Goal: Transaction & Acquisition: Purchase product/service

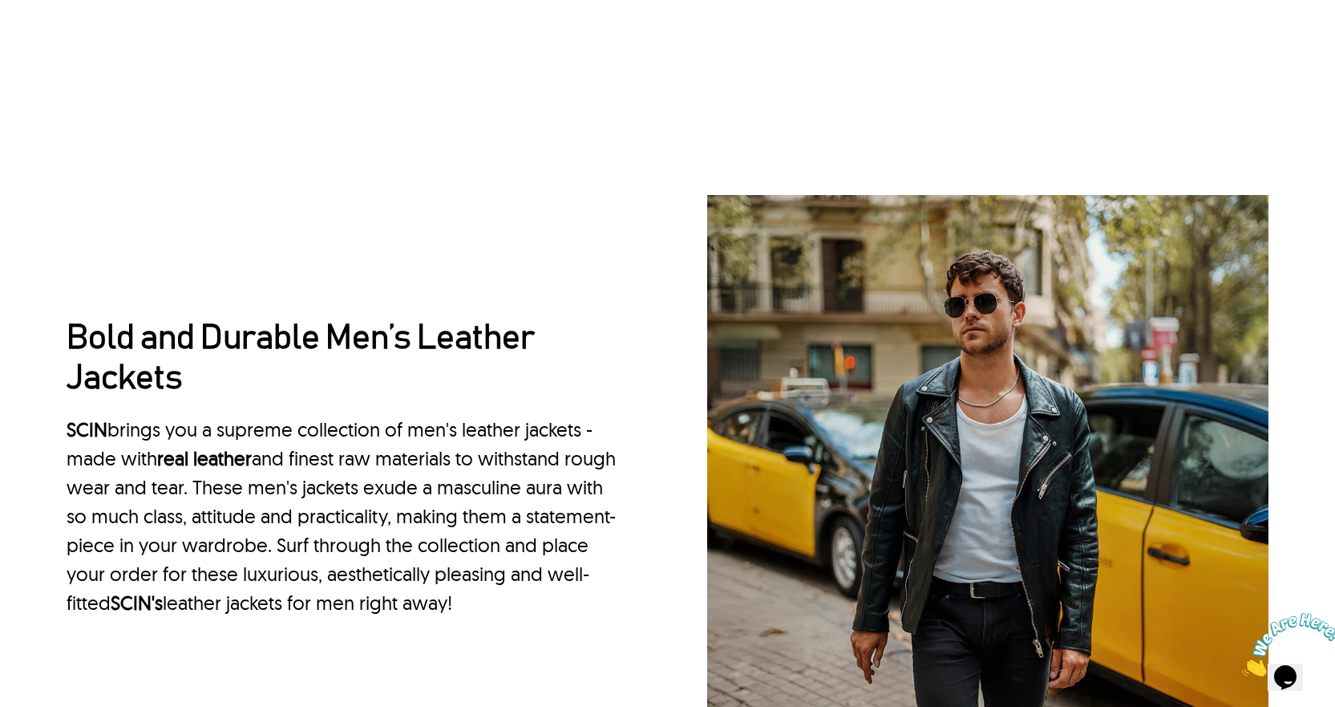
scroll to position [1688, 0]
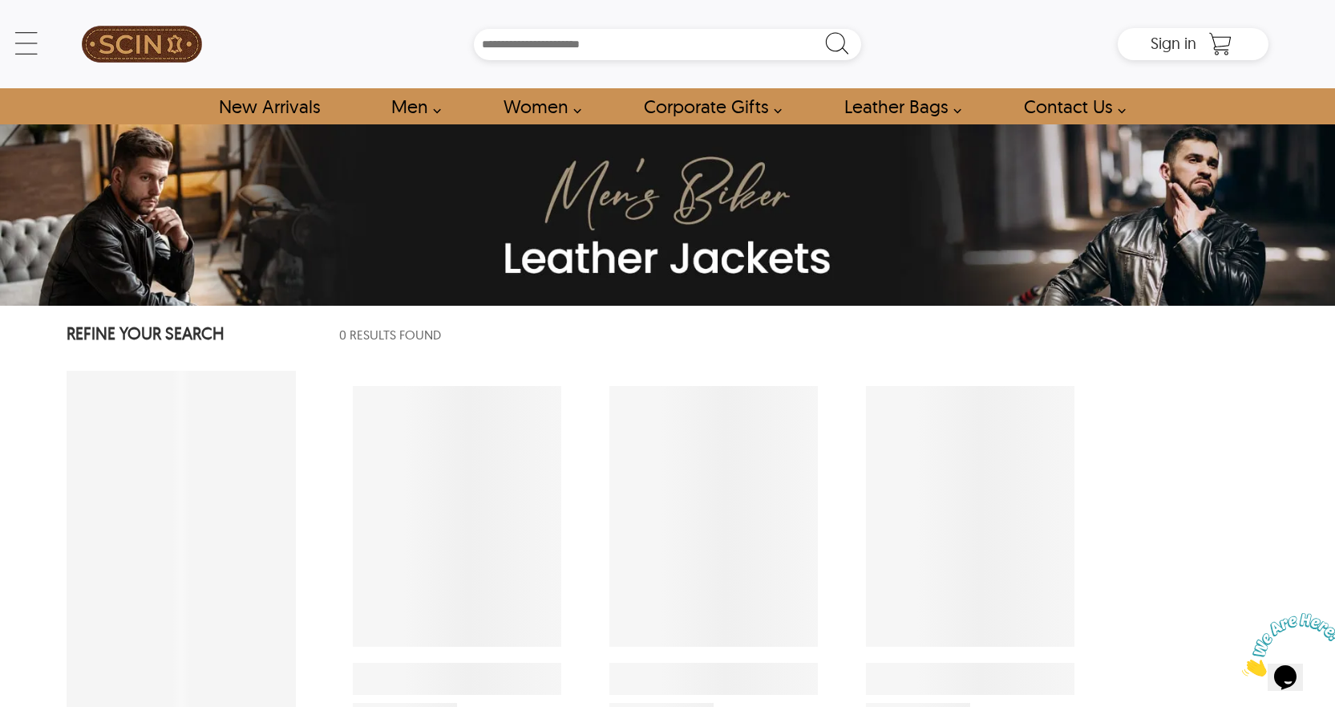
select select "********"
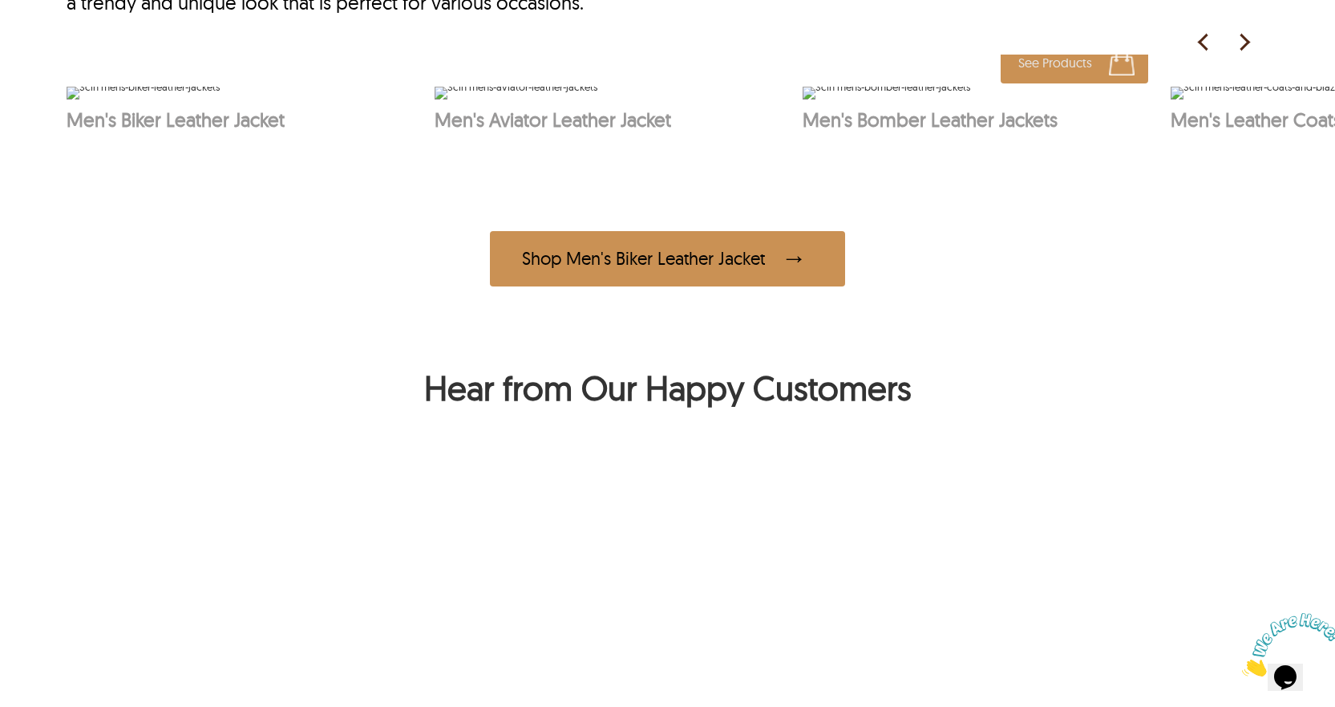
scroll to position [1030, 0]
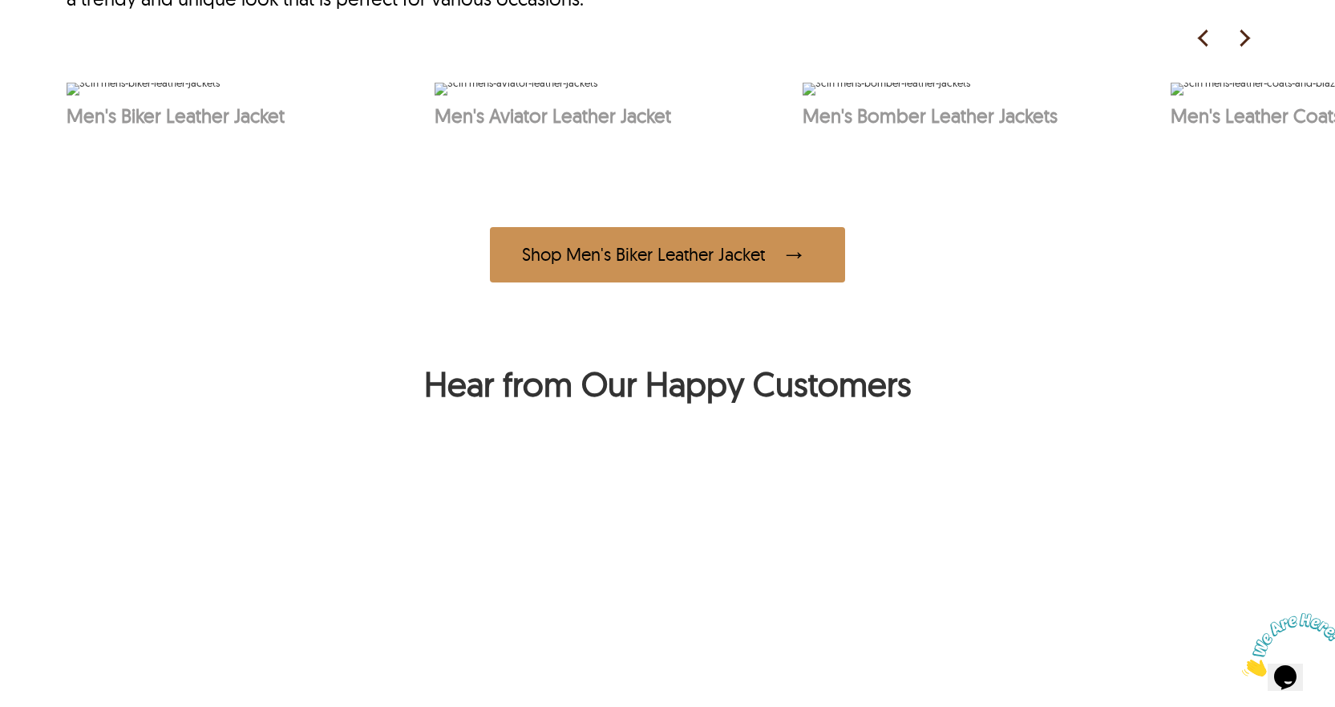
click at [1239, 34] on img at bounding box center [1244, 38] width 24 height 24
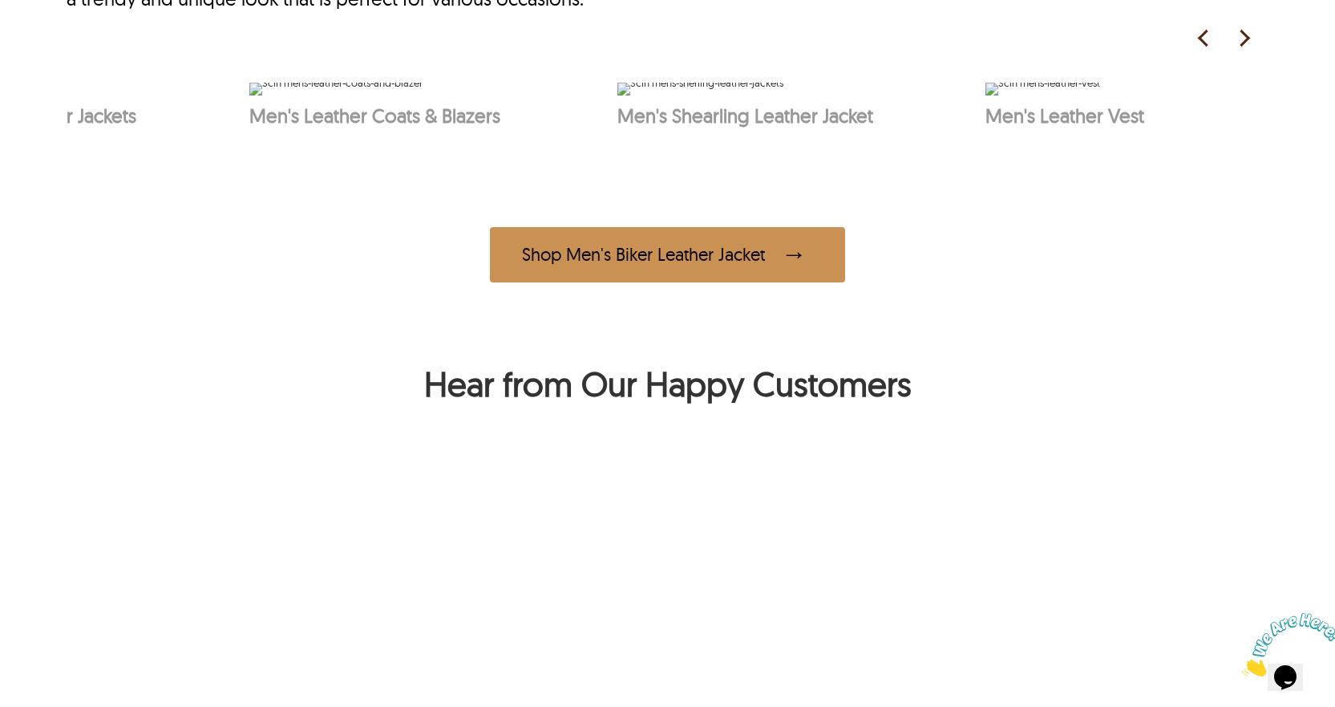
scroll to position [0, 924]
click at [1196, 36] on img at bounding box center [1204, 38] width 24 height 24
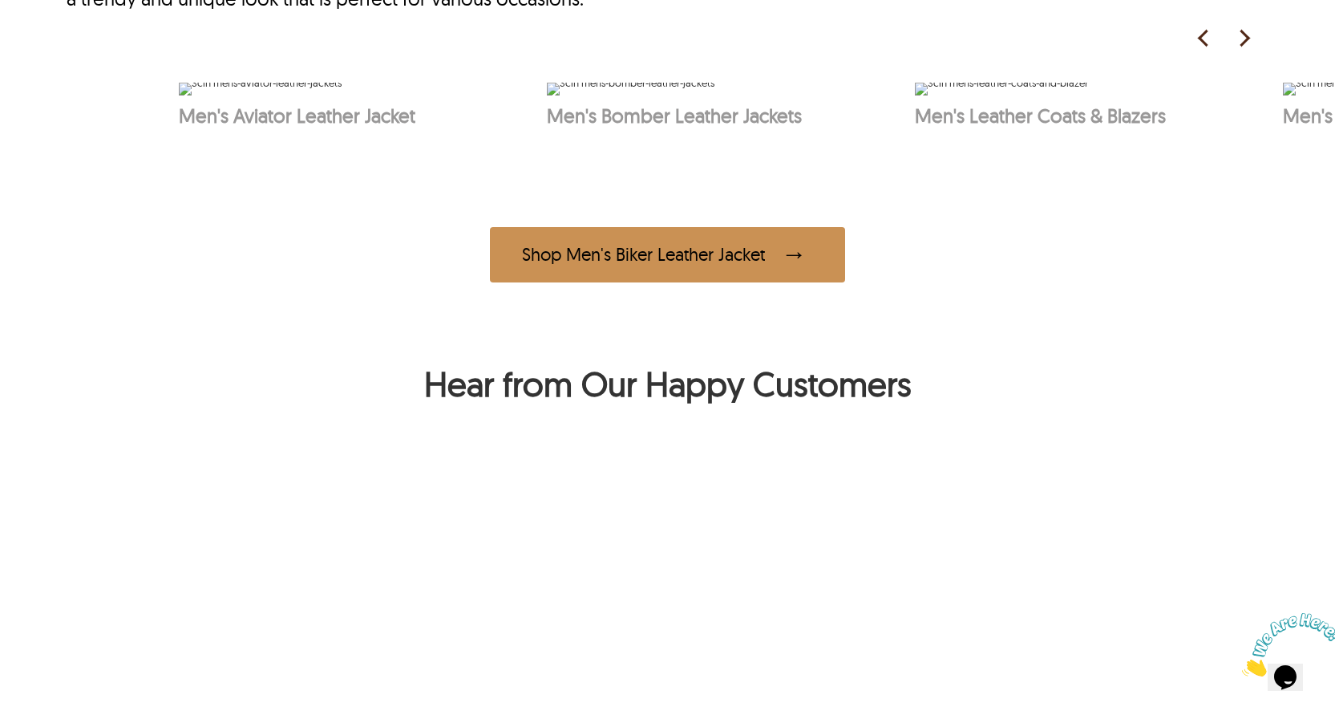
scroll to position [0, 188]
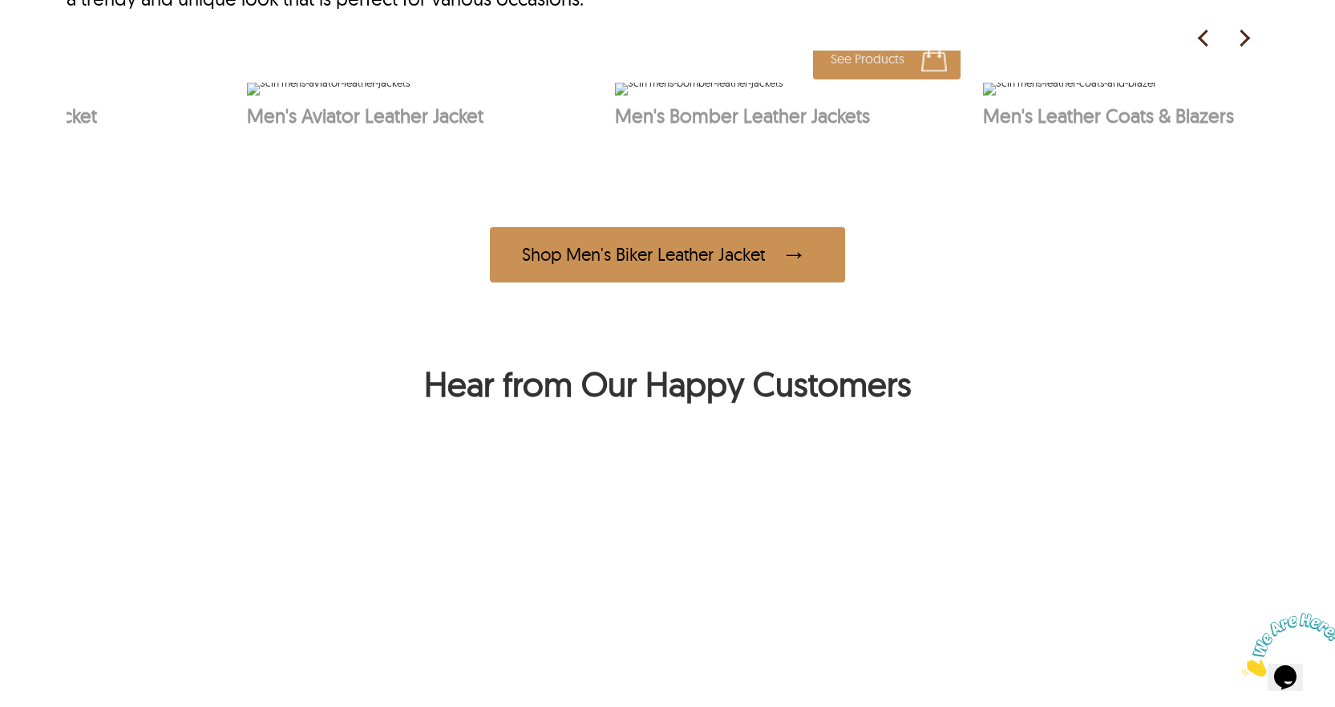
click at [783, 95] on img at bounding box center [699, 89] width 168 height 13
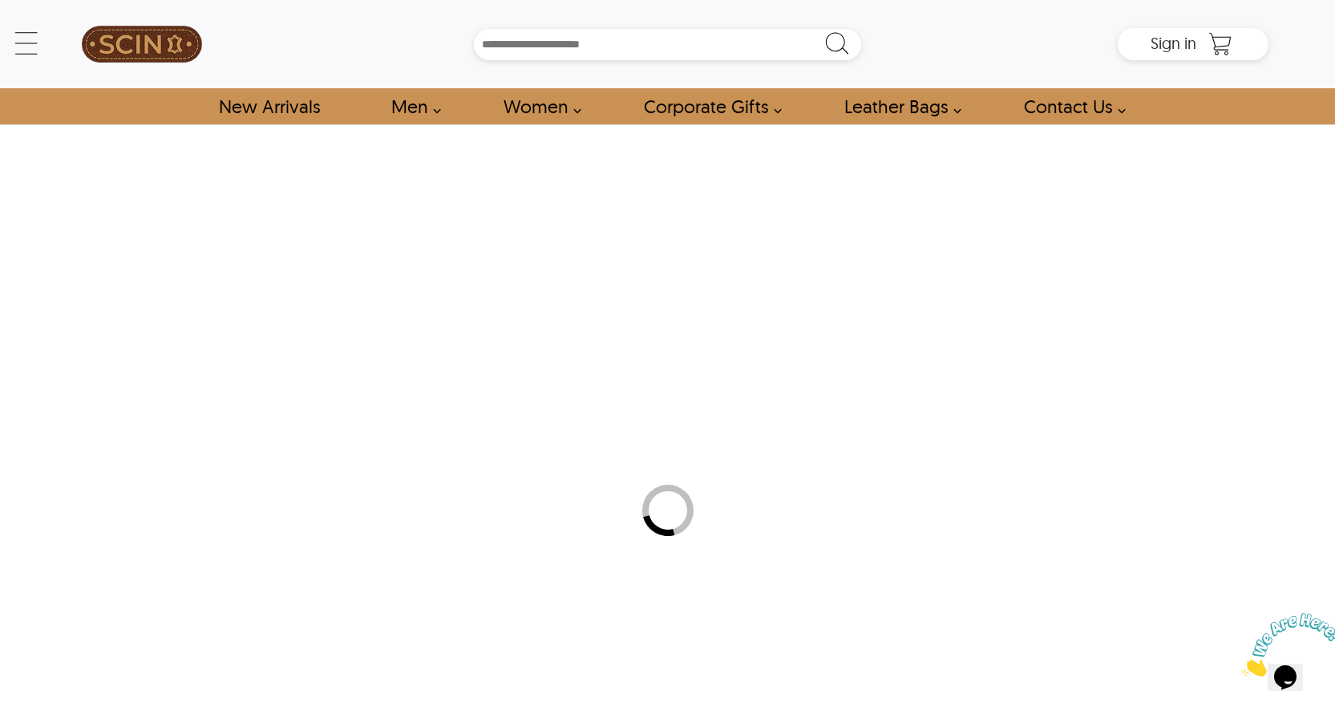
select select "********"
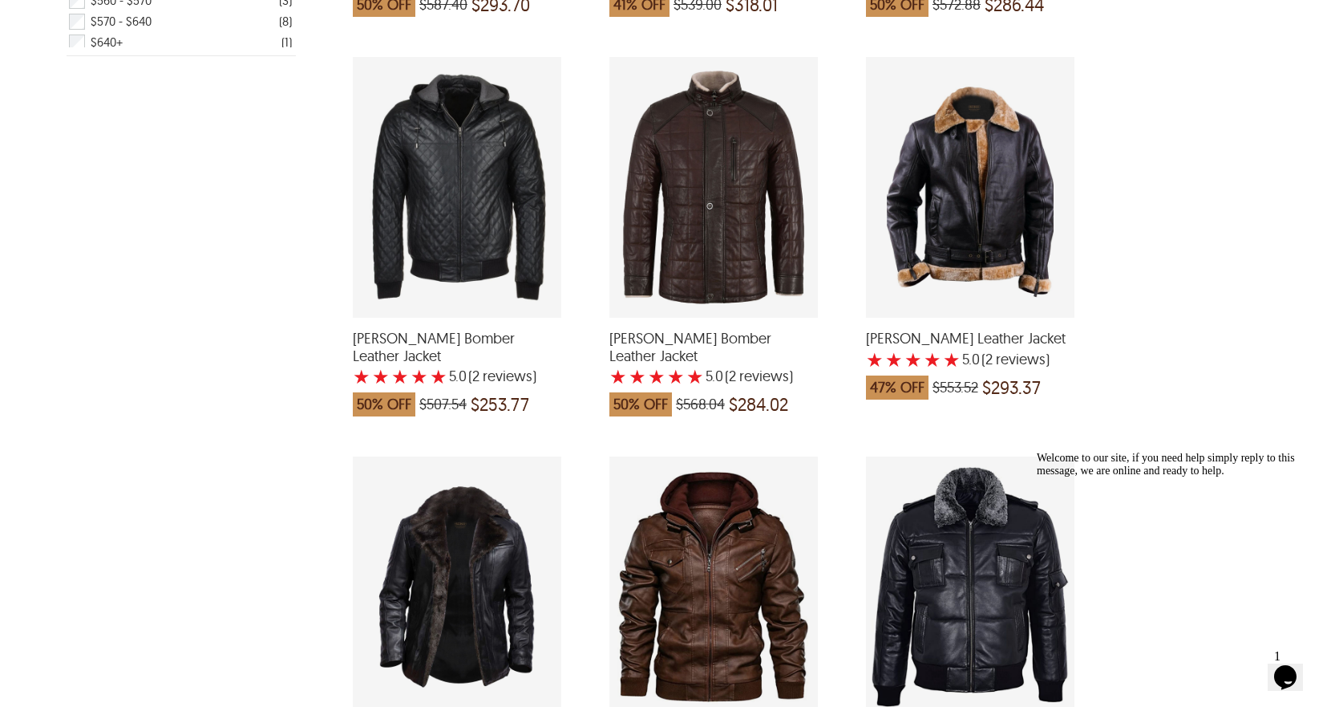
scroll to position [722, 0]
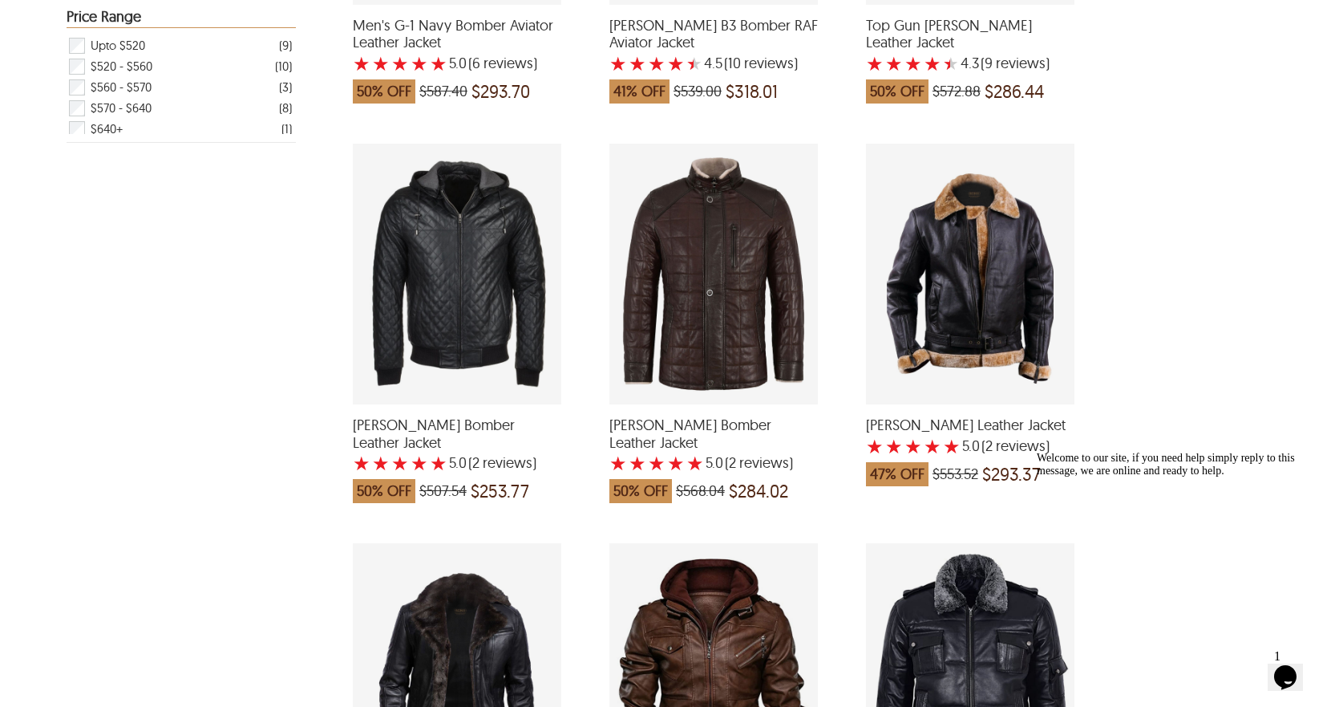
click at [732, 263] on div "Todd Bomber Leather Jacket with a 5 Star Rating 2 Product Review which was at a…" at bounding box center [714, 274] width 209 height 261
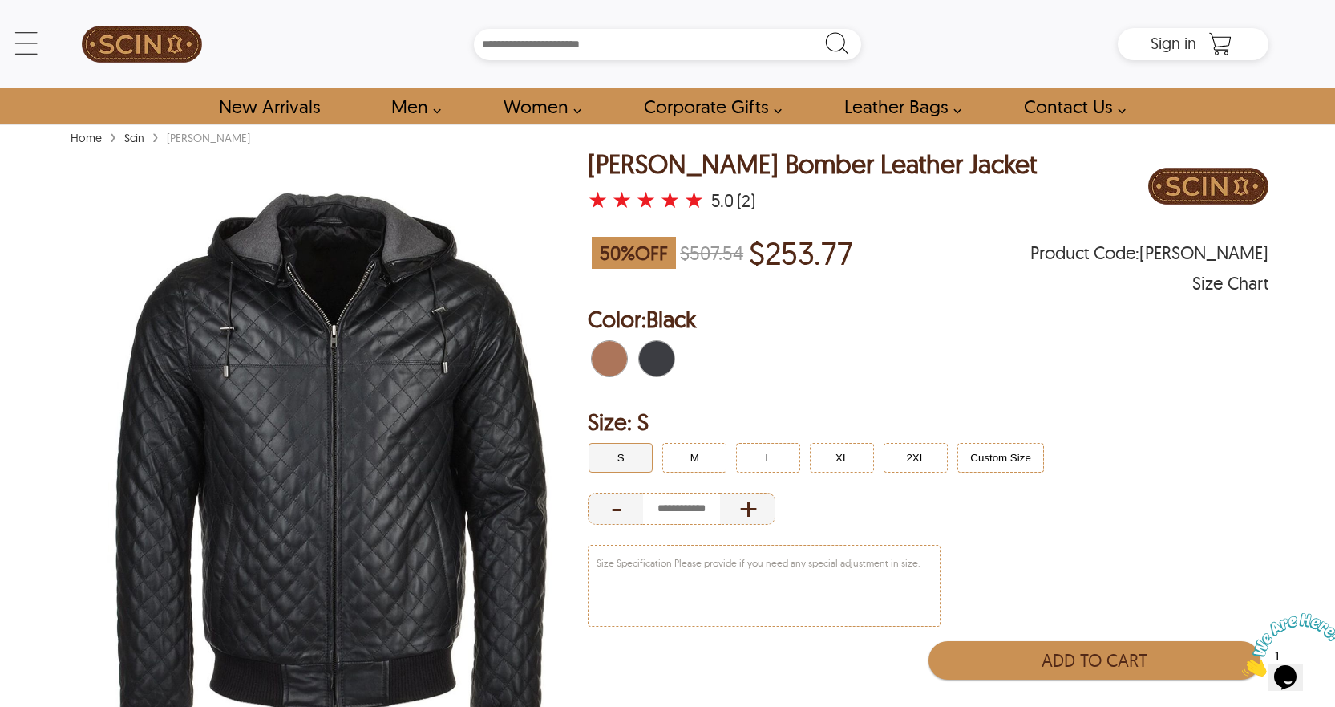
click at [618, 352] on span "Brown" at bounding box center [615, 358] width 10 height 35
click at [602, 361] on span "Brown" at bounding box center [601, 358] width 18 height 35
click at [607, 360] on span "Brown" at bounding box center [601, 358] width 18 height 35
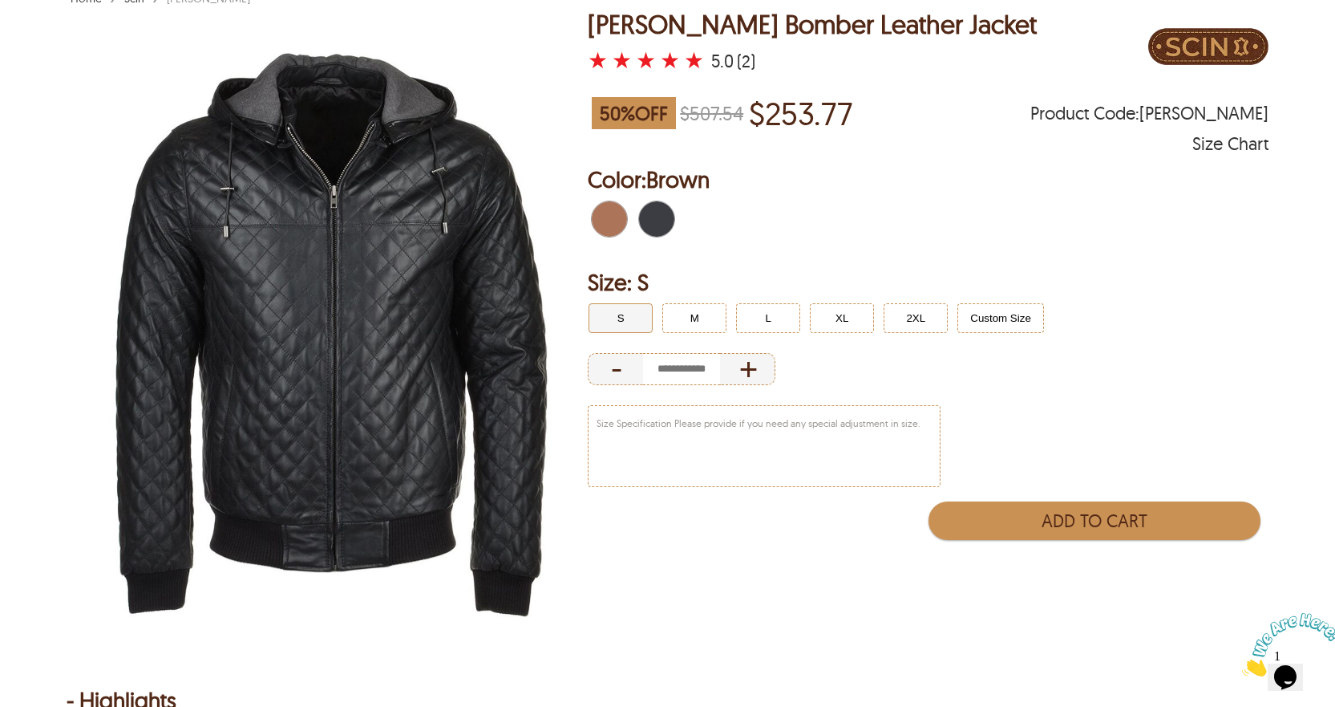
scroll to position [80, 0]
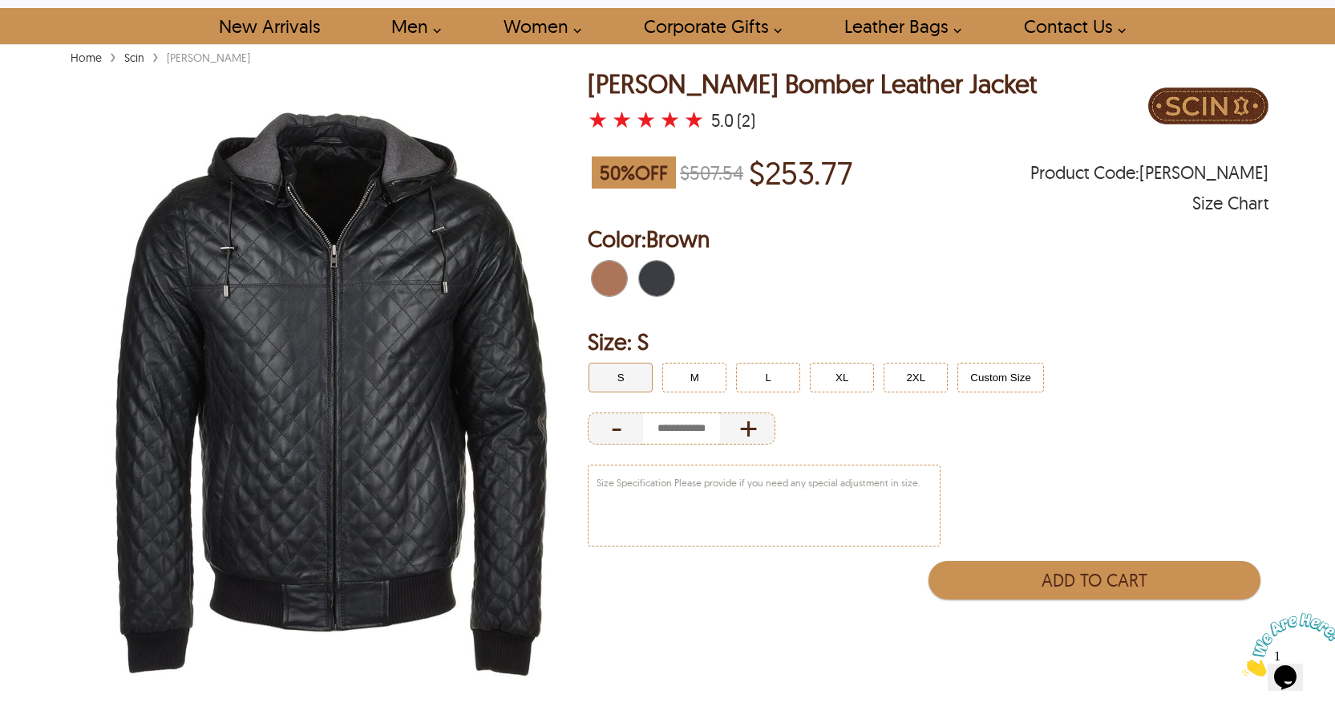
click at [342, 359] on img at bounding box center [327, 395] width 520 height 650
click at [744, 432] on div "+" at bounding box center [747, 428] width 55 height 32
type input "*"
click at [610, 427] on div "-" at bounding box center [615, 428] width 55 height 32
click at [612, 276] on span "Brown" at bounding box center [615, 278] width 10 height 35
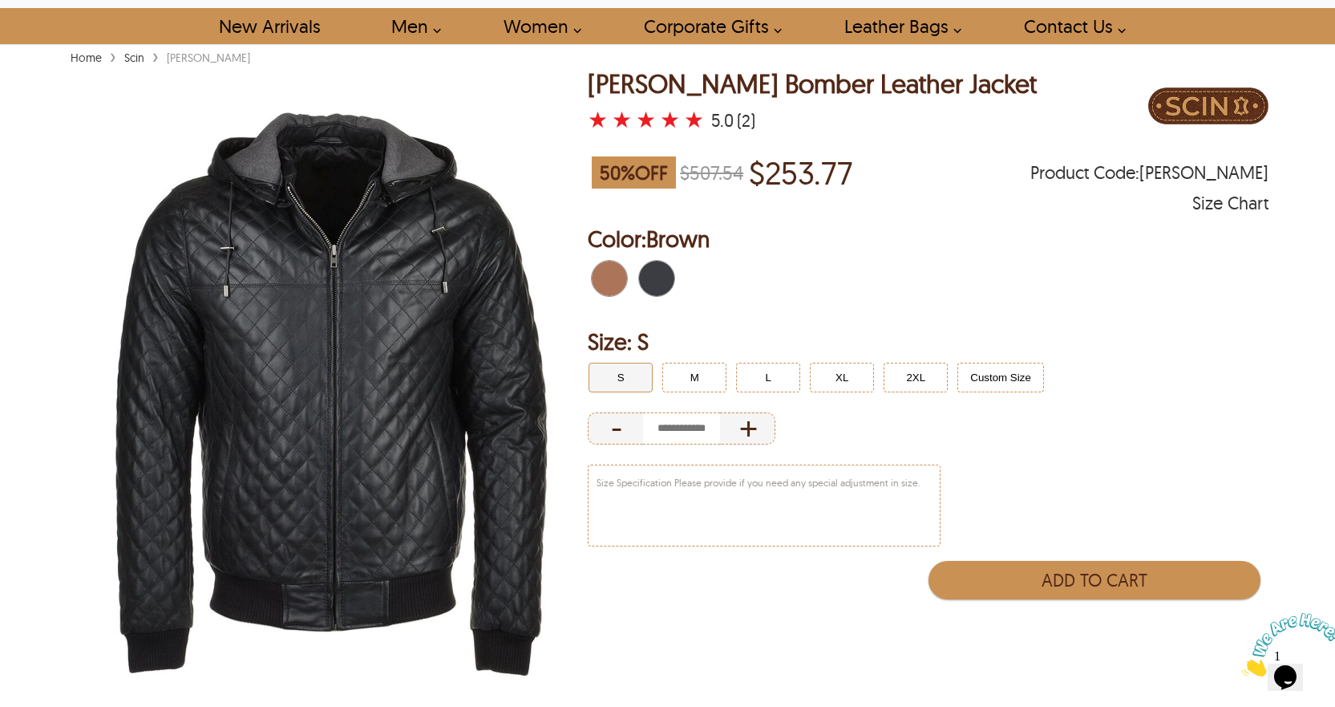
click at [658, 278] on span "Black" at bounding box center [662, 278] width 10 height 35
click at [593, 282] on span "Brown" at bounding box center [601, 278] width 18 height 35
